Goal: Task Accomplishment & Management: Use online tool/utility

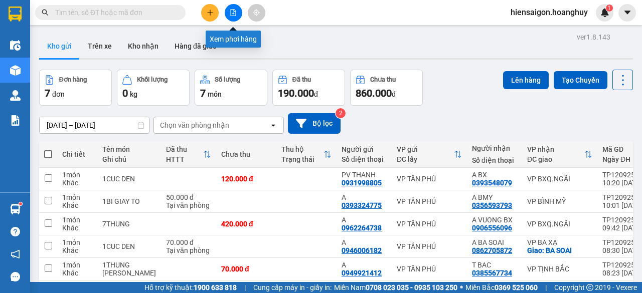
click at [231, 15] on icon "file-add" at bounding box center [233, 12] width 7 height 7
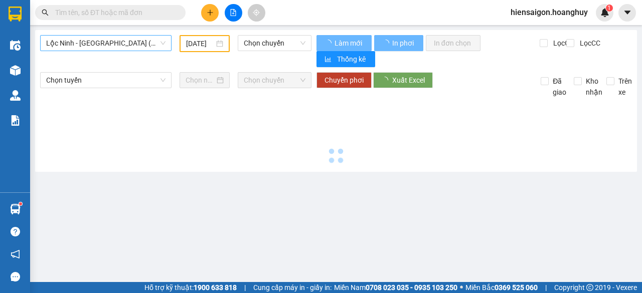
type input "[DATE]"
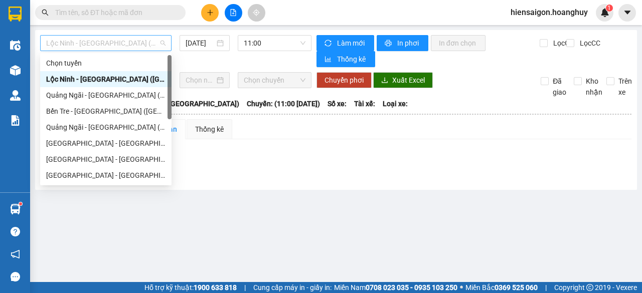
click at [132, 47] on span "Lộc Ninh - [GEOGRAPHIC_DATA] ([GEOGRAPHIC_DATA])" at bounding box center [105, 43] width 119 height 15
click at [69, 143] on div "[GEOGRAPHIC_DATA] - [GEOGRAPHIC_DATA] ([GEOGRAPHIC_DATA])" at bounding box center [105, 143] width 119 height 11
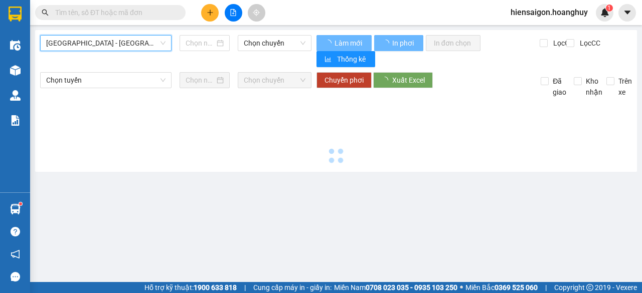
type input "[DATE]"
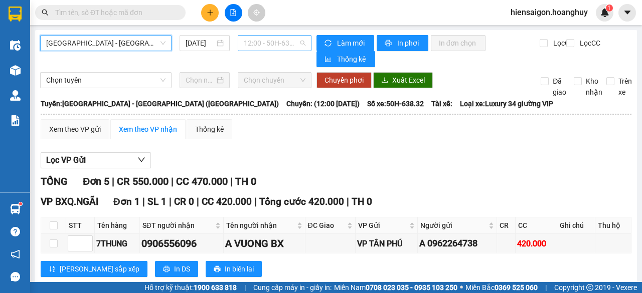
click at [288, 47] on span "12:00 - 50H-638.32" at bounding box center [274, 43] width 61 height 15
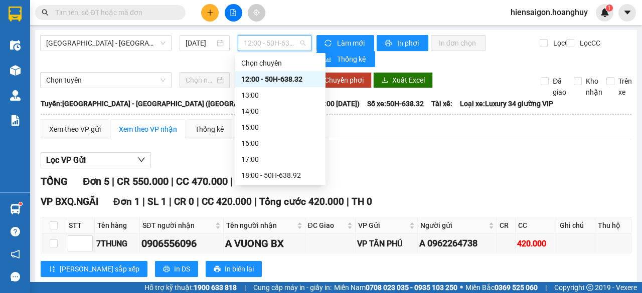
click at [280, 82] on div "12:00 - 50H-638.32" at bounding box center [280, 79] width 78 height 11
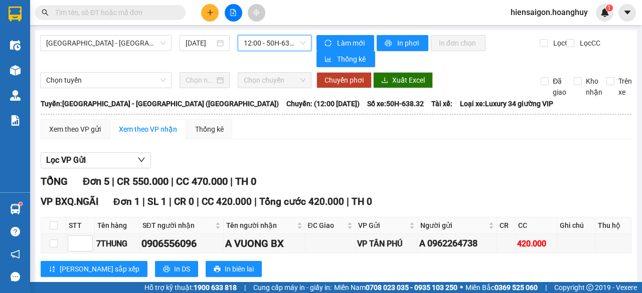
click at [281, 47] on span "12:00 - 50H-638.32" at bounding box center [274, 43] width 61 height 15
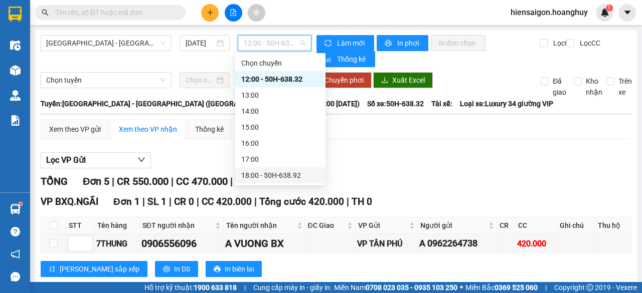
click at [277, 173] on div "18:00 - 50H-638.92" at bounding box center [280, 175] width 78 height 11
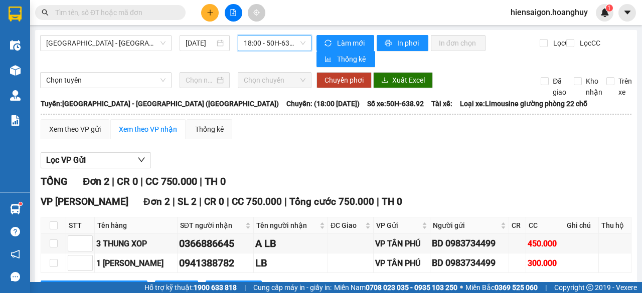
scroll to position [41, 0]
